Goal: Transaction & Acquisition: Purchase product/service

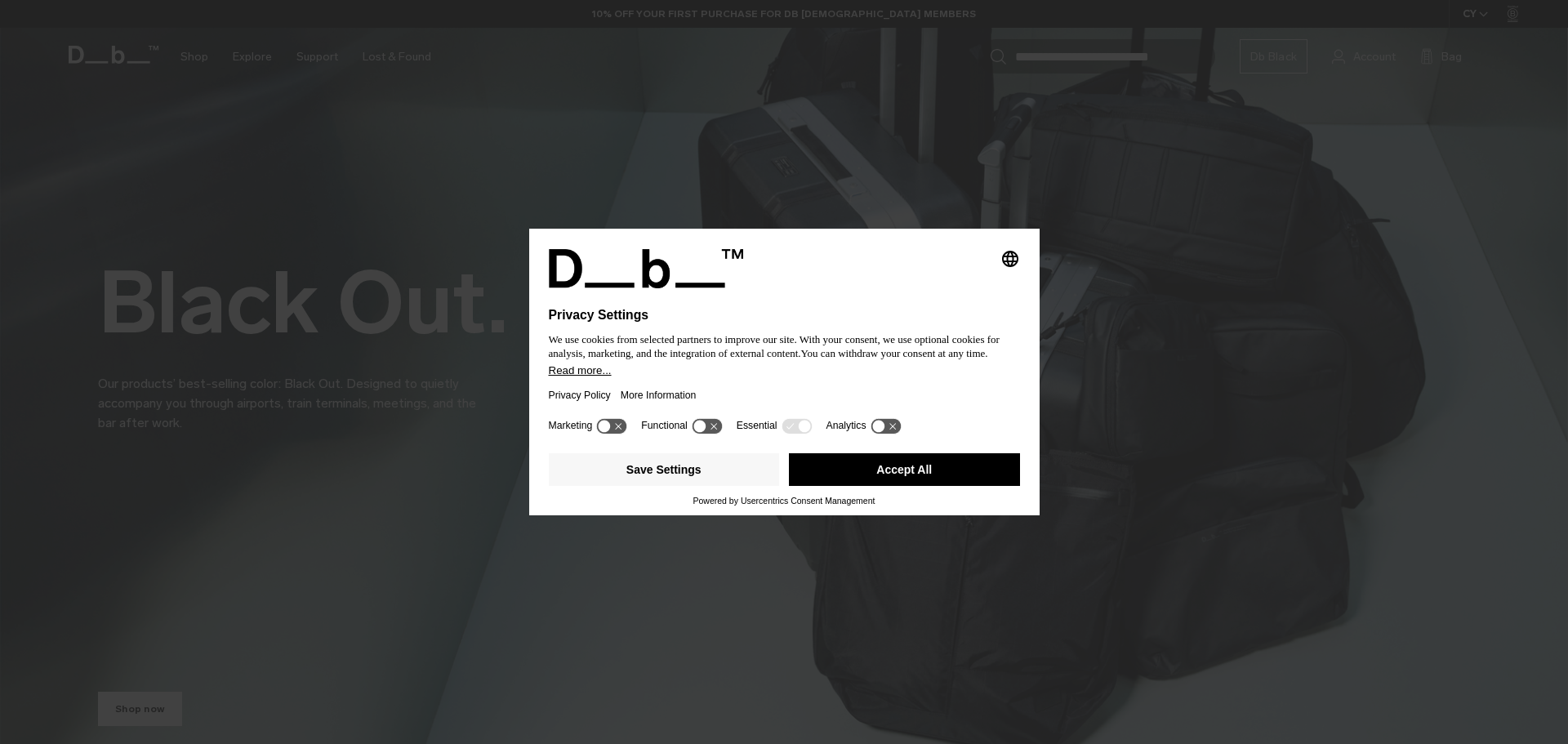
click at [850, 467] on button "Accept All" at bounding box center [904, 469] width 231 height 33
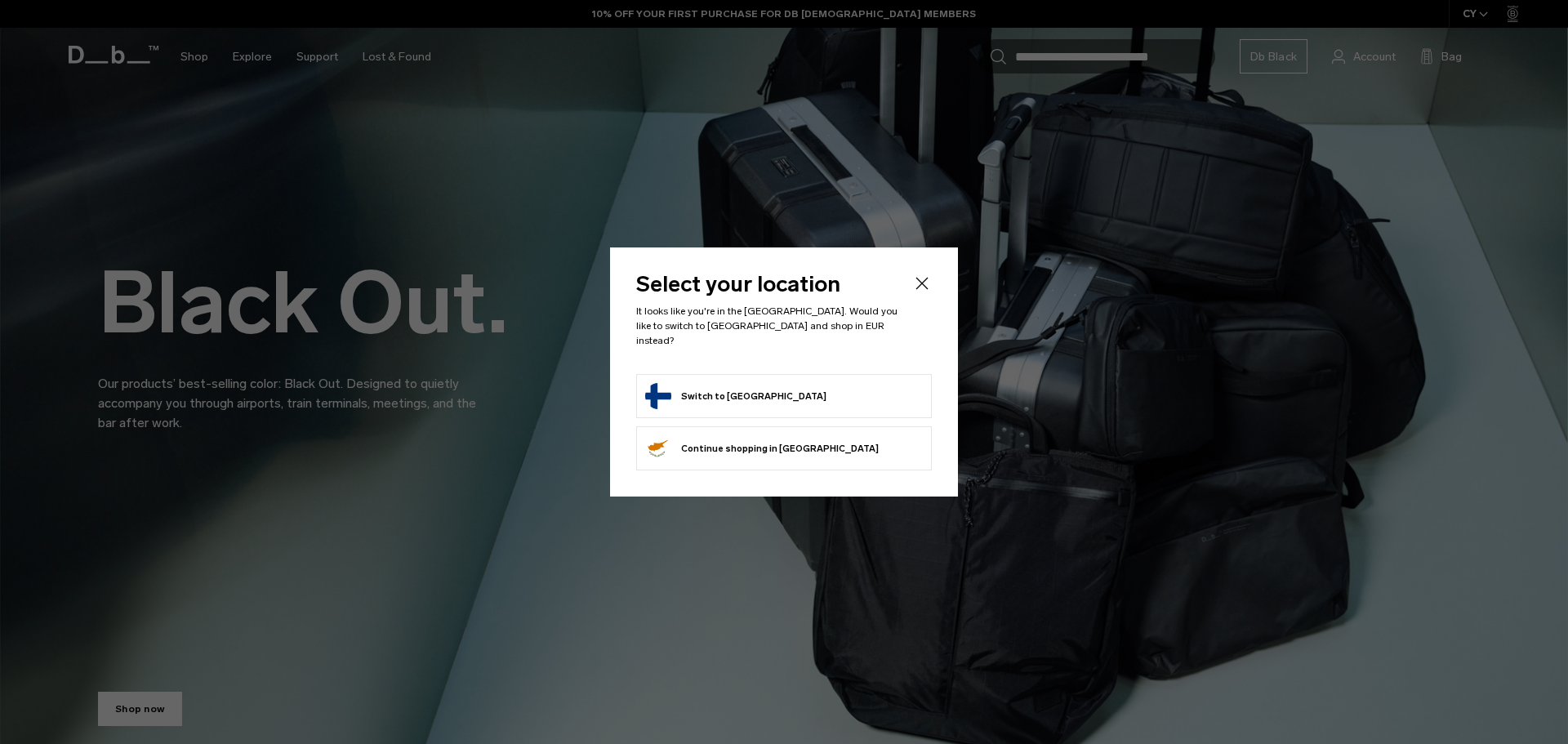
click at [727, 386] on button "Switch to Finland" at bounding box center [735, 396] width 182 height 26
click at [677, 389] on button "Switch to Finland" at bounding box center [735, 396] width 182 height 26
drag, startPoint x: 925, startPoint y: 287, endPoint x: 607, endPoint y: 263, distance: 318.9
click at [924, 287] on icon "Close" at bounding box center [921, 283] width 19 height 19
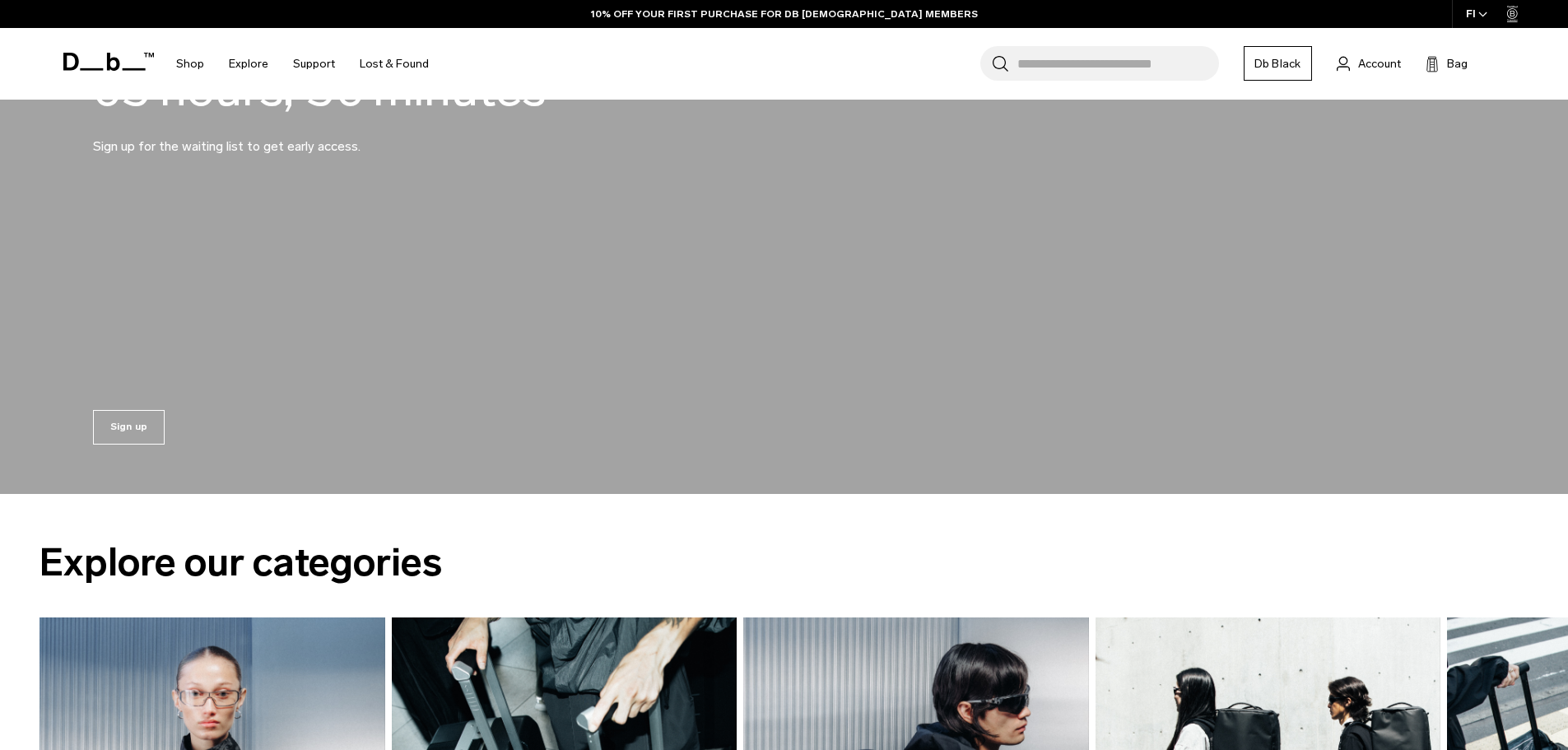
scroll to position [2382, 0]
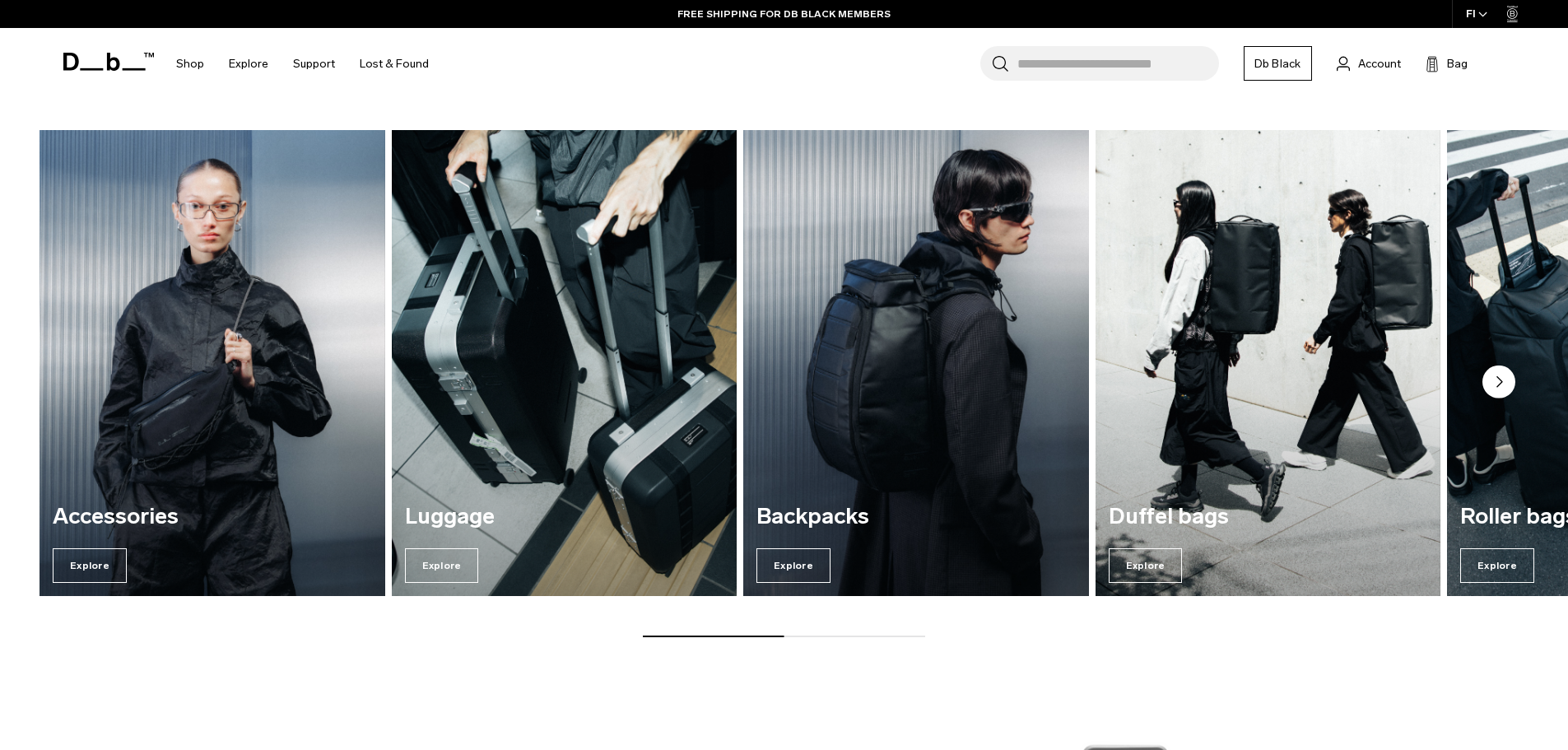
click at [882, 350] on img "3 / 5" at bounding box center [916, 363] width 355 height 480
click at [789, 568] on span "Explore" at bounding box center [793, 566] width 74 height 35
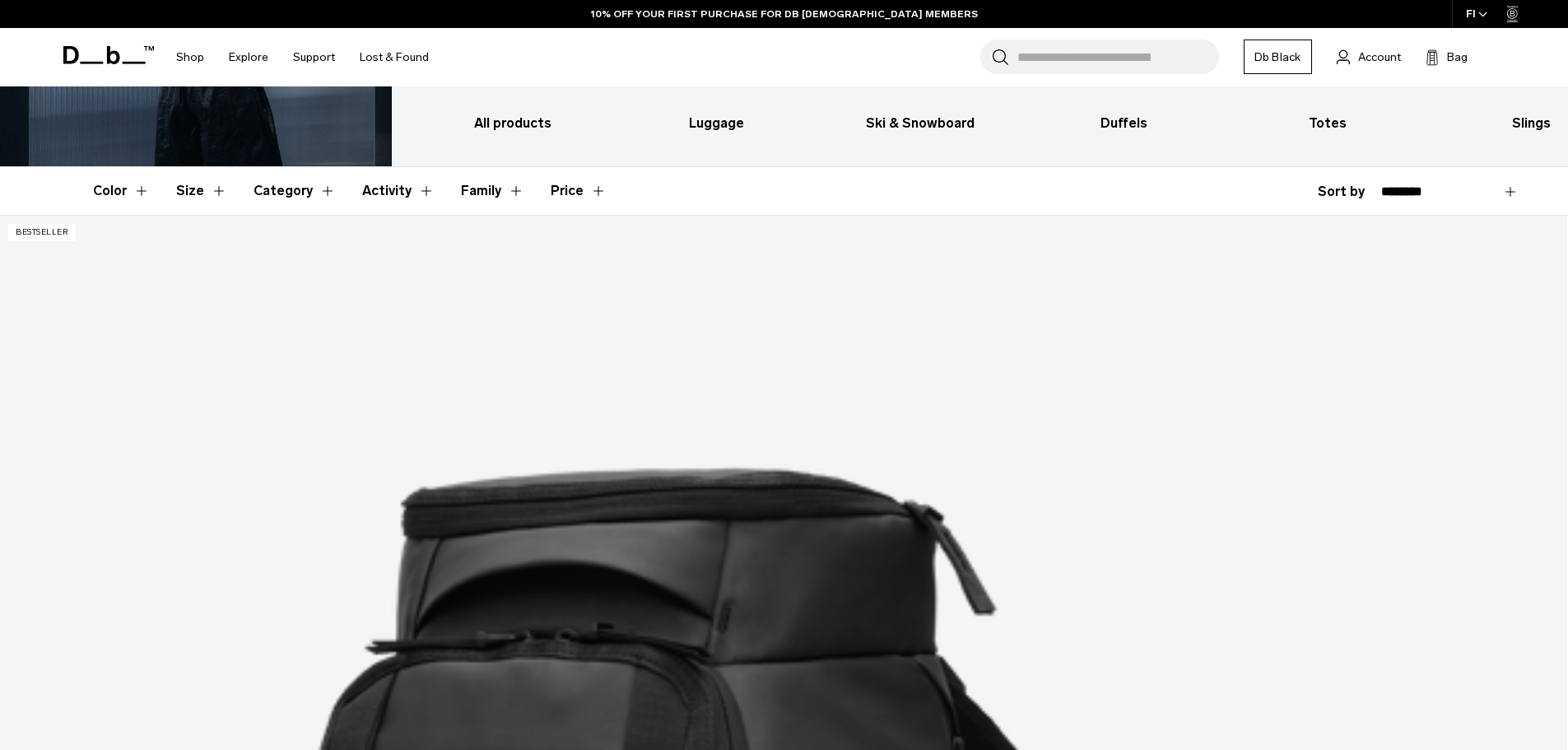
scroll to position [268, 0]
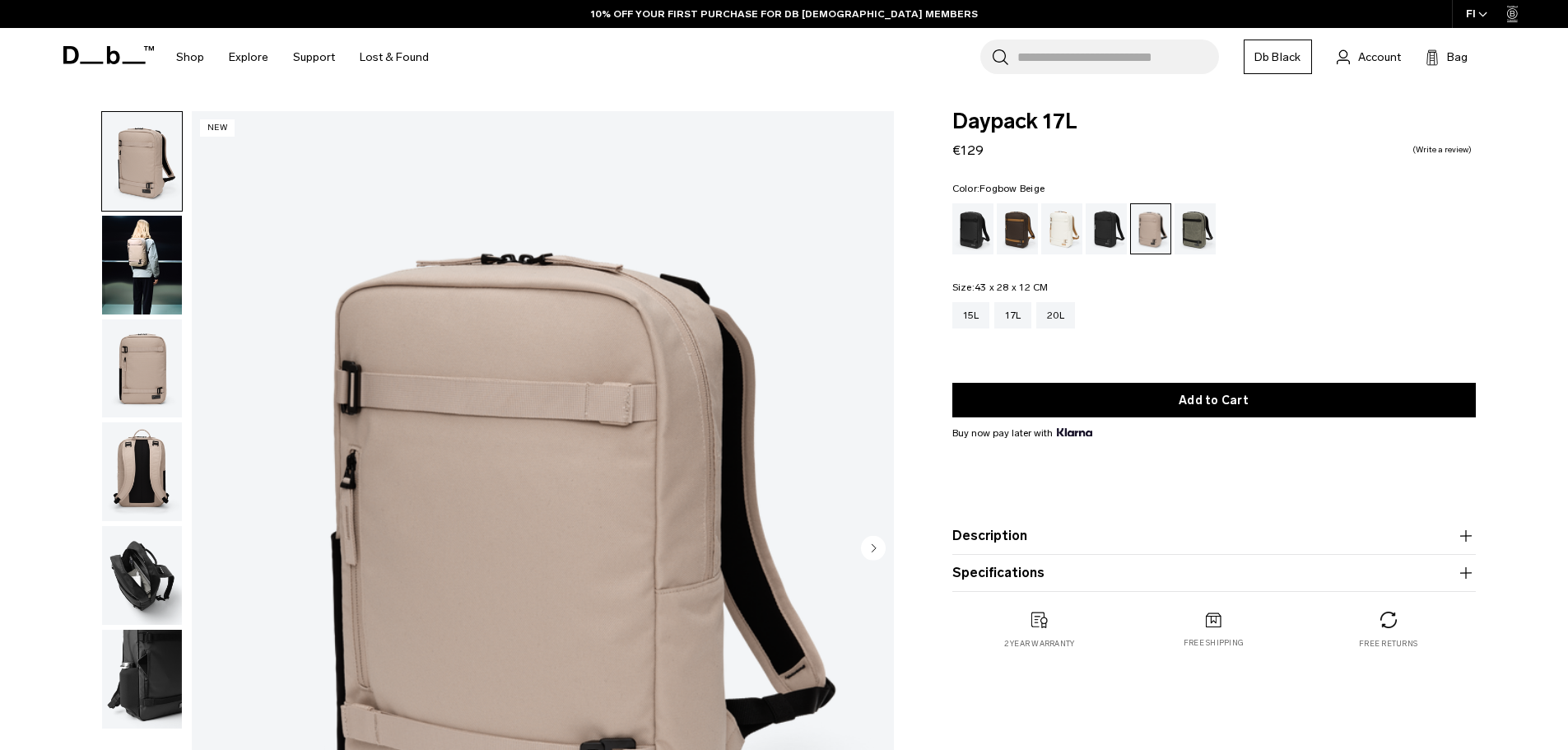
click at [1182, 233] on div "Forest Green" at bounding box center [1195, 229] width 42 height 51
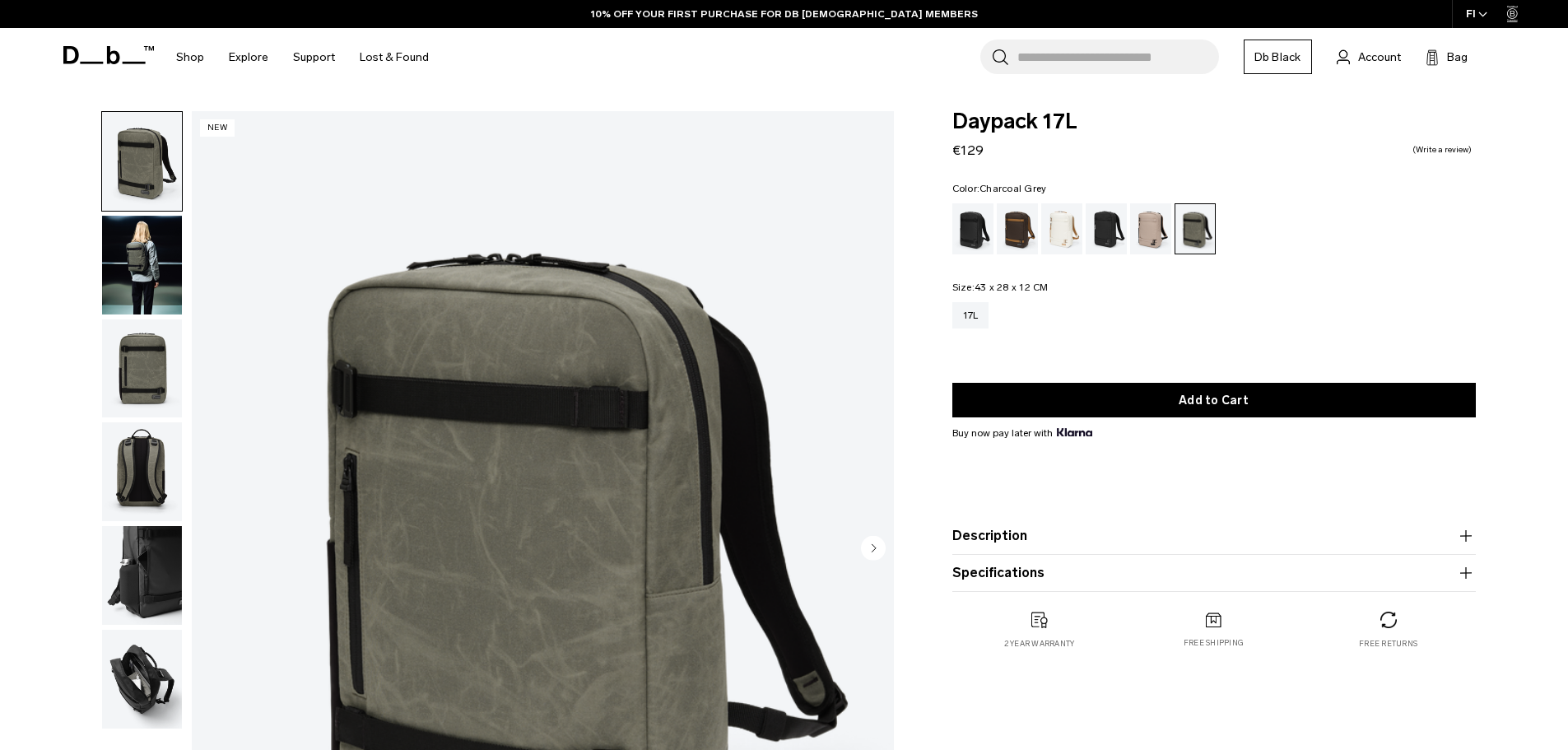
click at [1041, 234] on div "Oatmilk" at bounding box center [1061, 229] width 42 height 51
